Goal: Find contact information: Find contact information

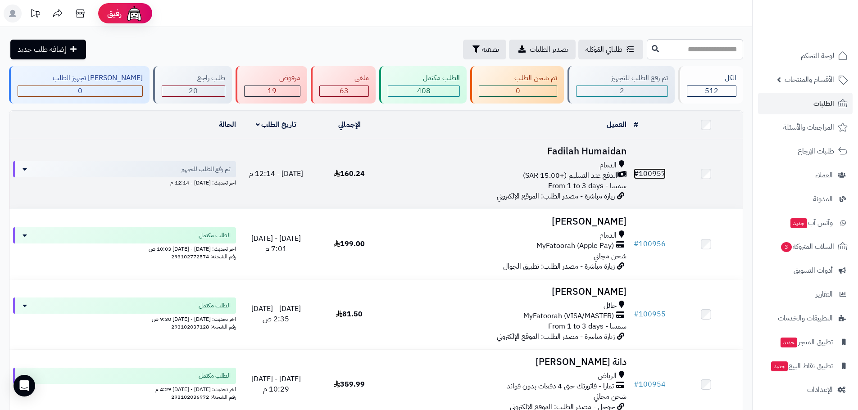
click at [653, 169] on link "# 100957" at bounding box center [650, 174] width 32 height 11
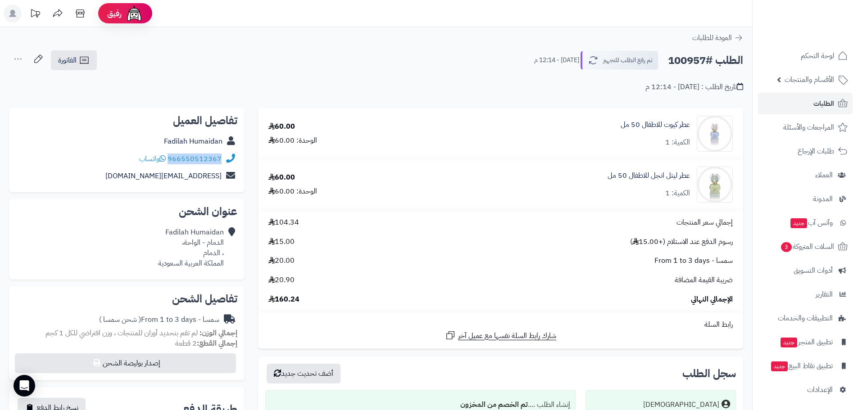
drag, startPoint x: 224, startPoint y: 164, endPoint x: 170, endPoint y: 160, distance: 53.8
click at [170, 160] on div "966550512367 واتساب" at bounding box center [126, 159] width 221 height 18
copy div "966550512367"
